Goal: Check status: Check status

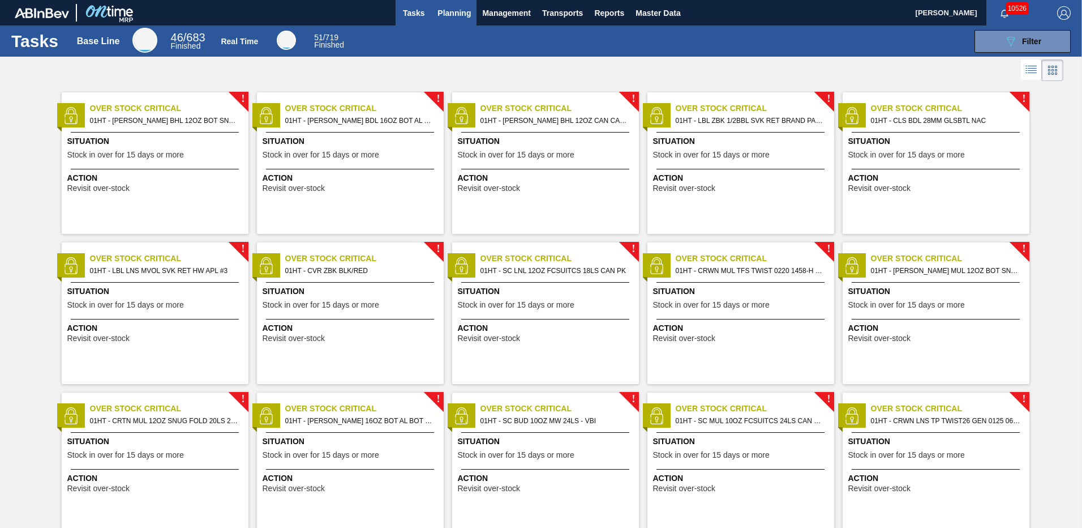
click at [460, 15] on span "Planning" at bounding box center [454, 13] width 33 height 14
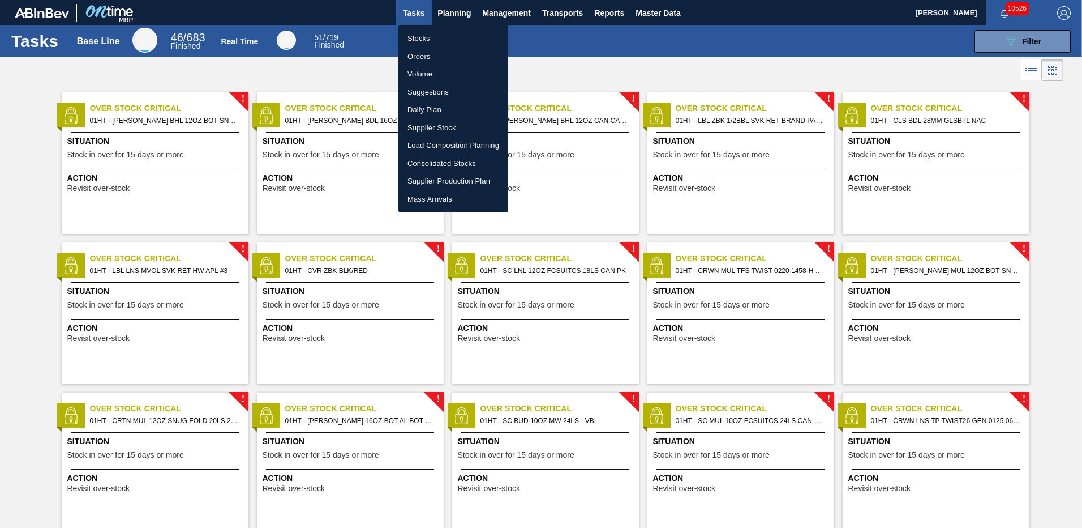
click at [418, 35] on li "Stocks" at bounding box center [453, 38] width 110 height 18
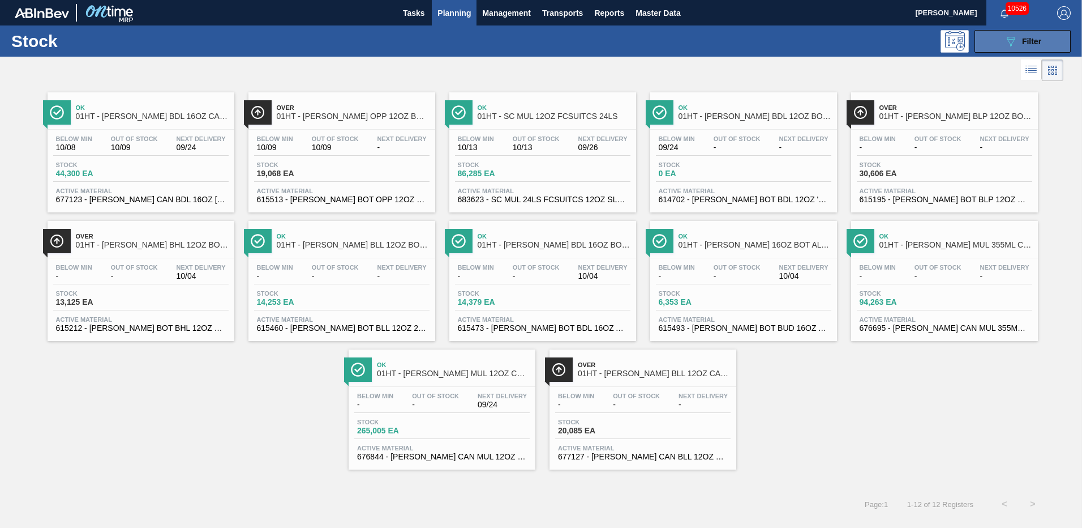
click at [1015, 45] on icon "089F7B8B-B2A5-4AFE-B5C0-19BA573D28AC" at bounding box center [1011, 42] width 14 height 14
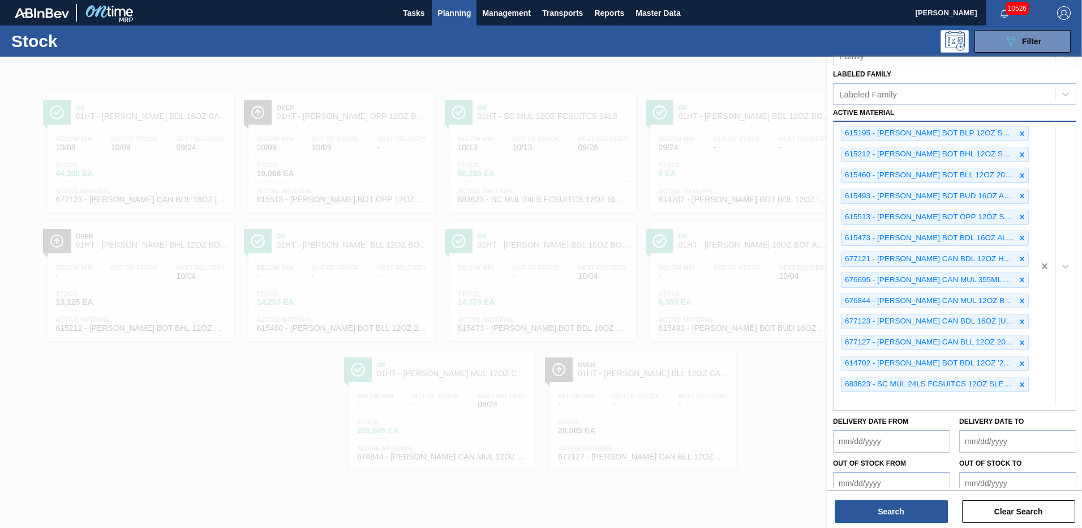
scroll to position [13, 0]
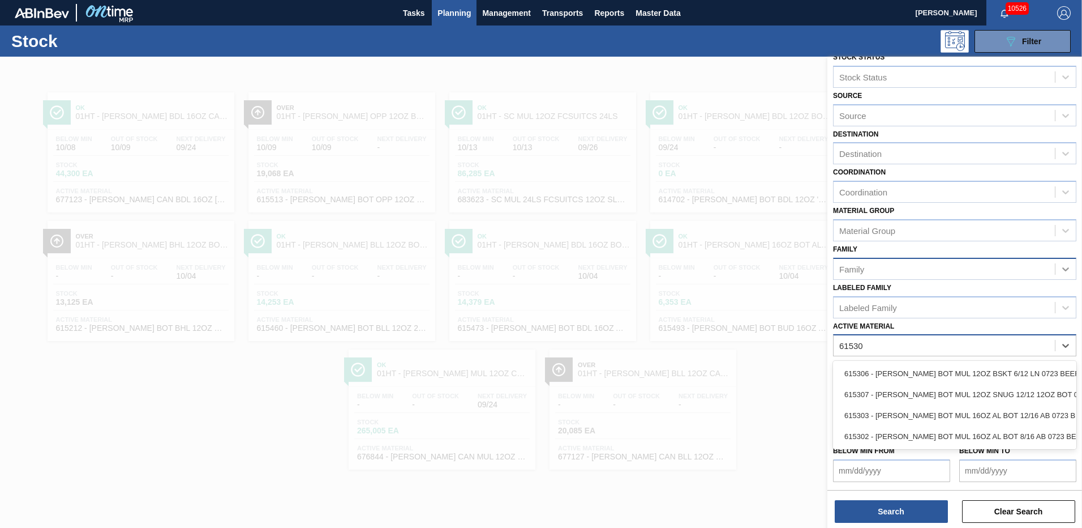
type Material "615307"
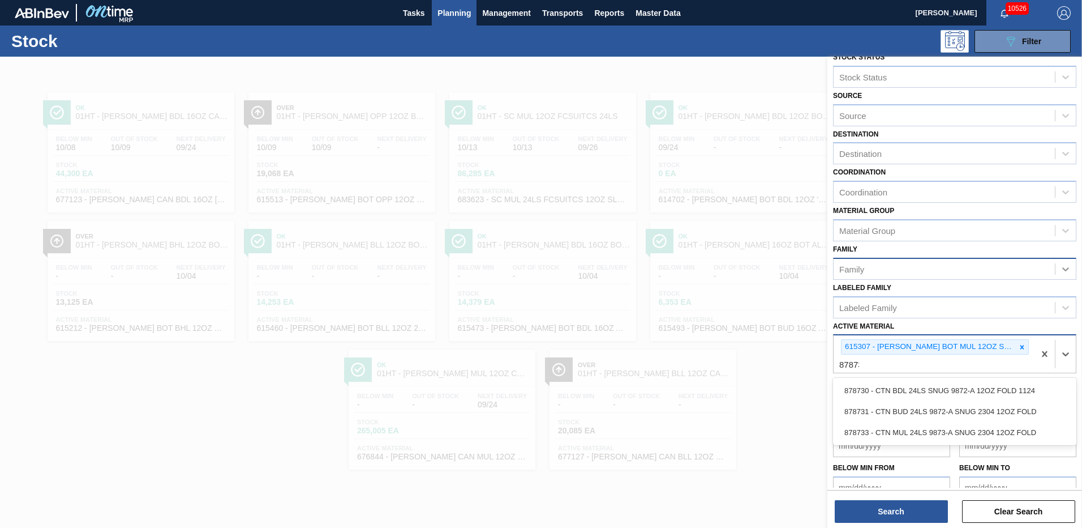
type Material "878733"
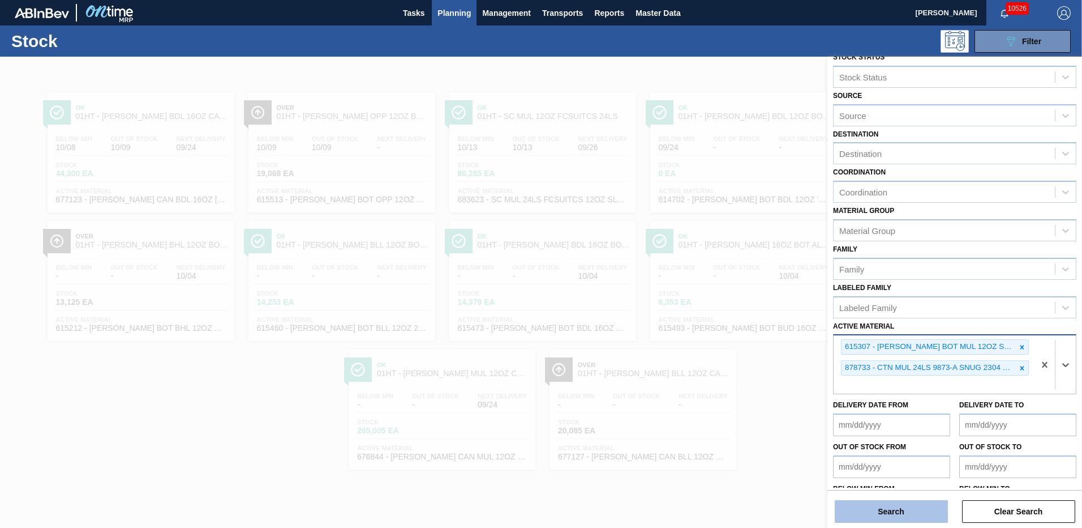
click at [882, 511] on button "Search" at bounding box center [891, 511] width 113 height 23
